Goal: Task Accomplishment & Management: Complete application form

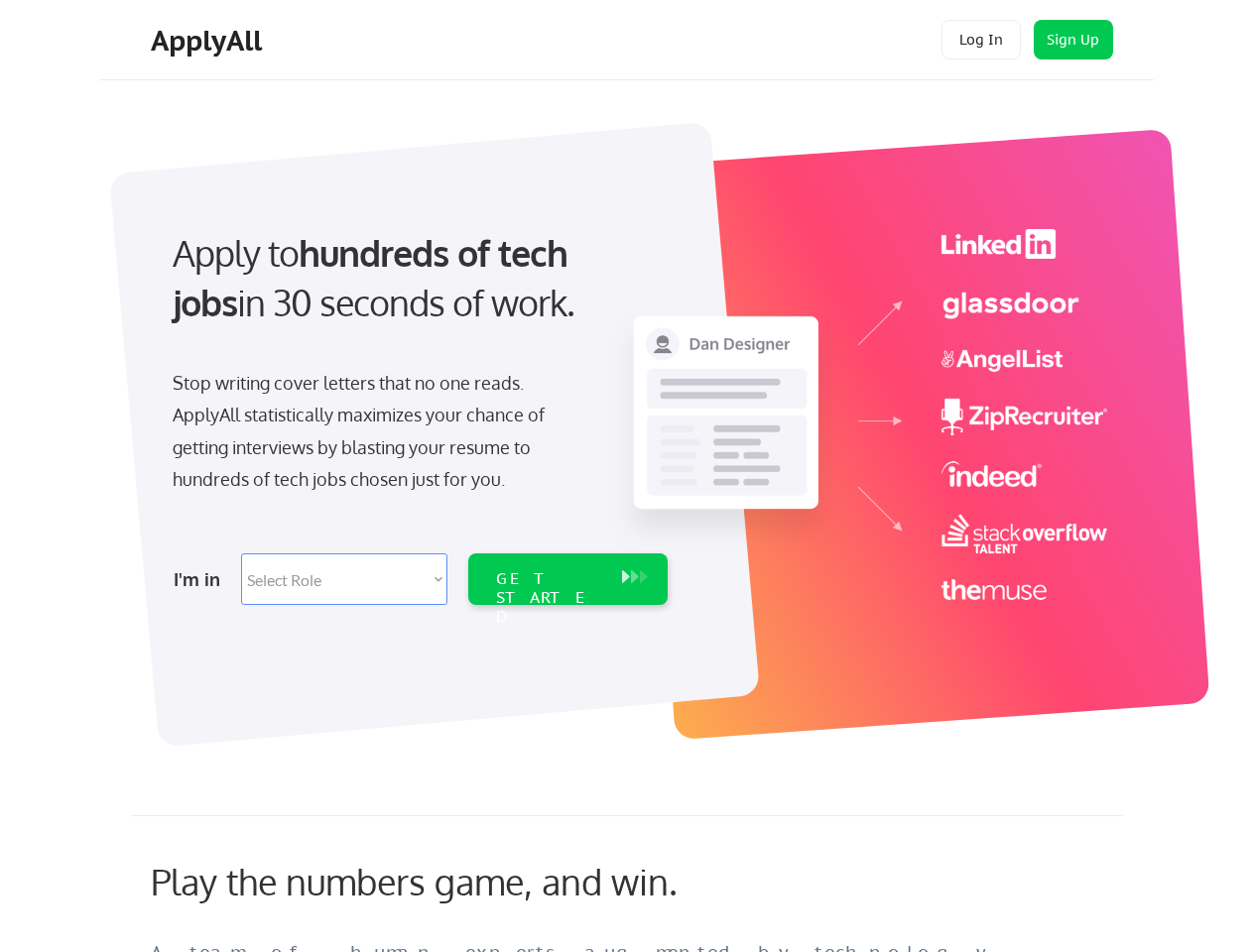
click at [626, 476] on div "Apply to hundreds of tech jobs in 30 seconds of work. Stop writing cover letter…" at bounding box center [418, 411] width 554 height 406
click at [629, 424] on div "Apply to hundreds of tech jobs in 30 seconds of work. Stop writing cover letter…" at bounding box center [418, 411] width 554 height 406
click at [418, 411] on div "Stop writing cover letters that no one reads. ApplyAll statistically maximizes …" at bounding box center [376, 432] width 408 height 129
click at [416, 294] on div "Apply to hundreds of tech jobs in 30 seconds of work." at bounding box center [415, 278] width 487 height 100
click at [376, 436] on div "Stop writing cover letters that no one reads. ApplyAll statistically maximizes …" at bounding box center [376, 432] width 408 height 129
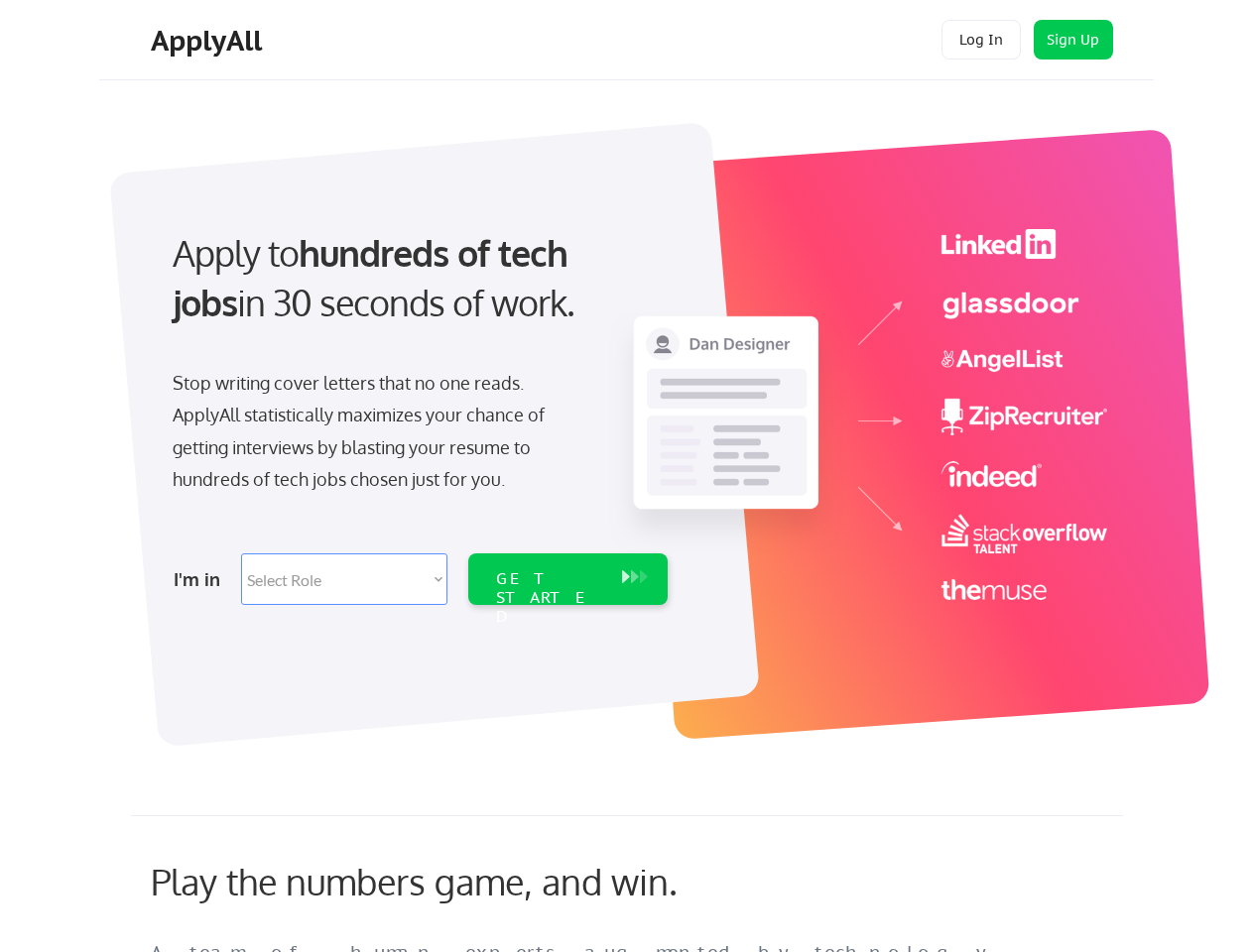
click at [418, 579] on select "Select Role Software Engineering Product Management Customer Success Sales UI/U…" at bounding box center [343, 579] width 206 height 52
click at [201, 579] on div "I'm in" at bounding box center [201, 579] width 56 height 32
click at [344, 579] on select "Select Role Software Engineering Product Management Customer Success Sales UI/U…" at bounding box center [343, 579] width 206 height 52
click at [567, 579] on div "GET STARTED" at bounding box center [548, 598] width 106 height 58
click at [548, 579] on div "GET STARTED" at bounding box center [548, 598] width 106 height 58
